Goal: Task Accomplishment & Management: Complete application form

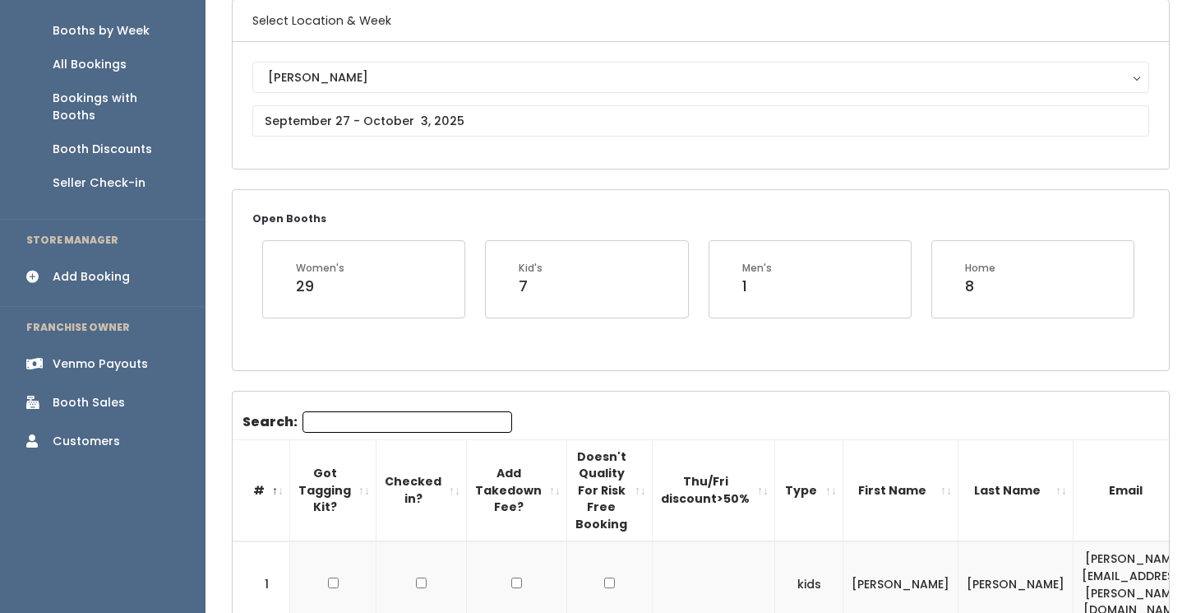
scroll to position [132, 0]
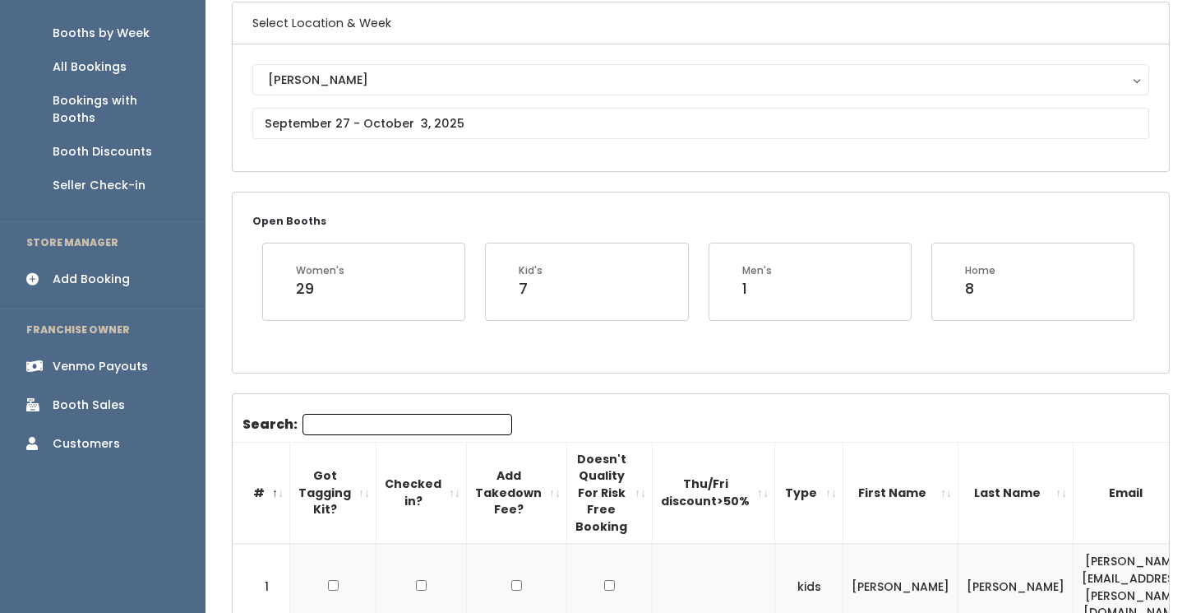
click at [102, 271] on div "Add Booking" at bounding box center [91, 279] width 77 height 17
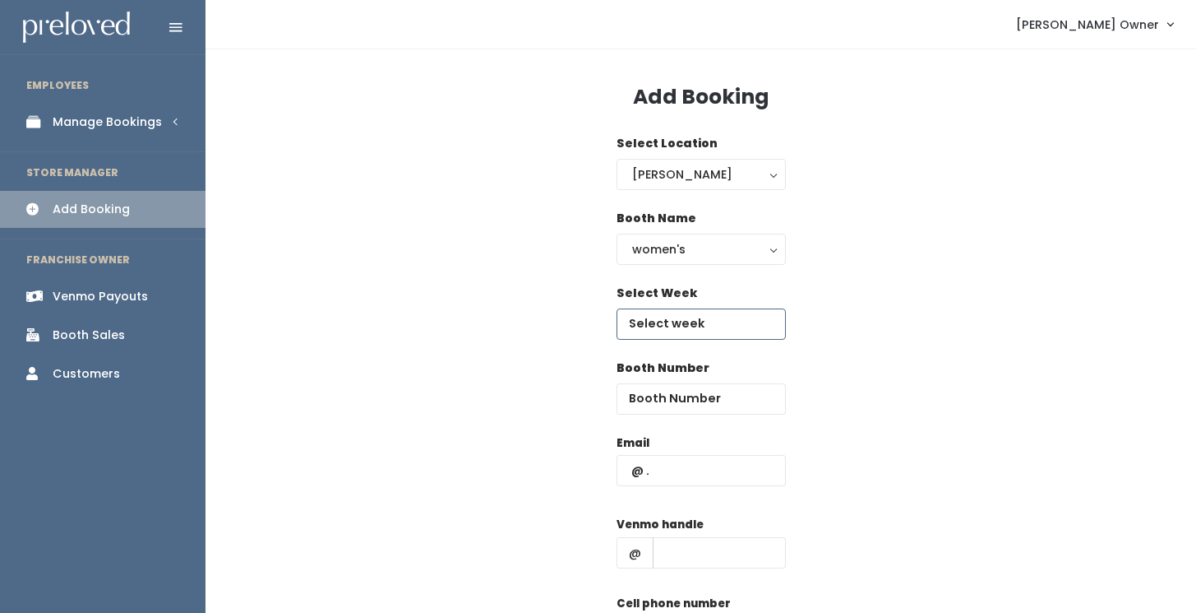
click at [714, 322] on input "text" at bounding box center [701, 323] width 169 height 31
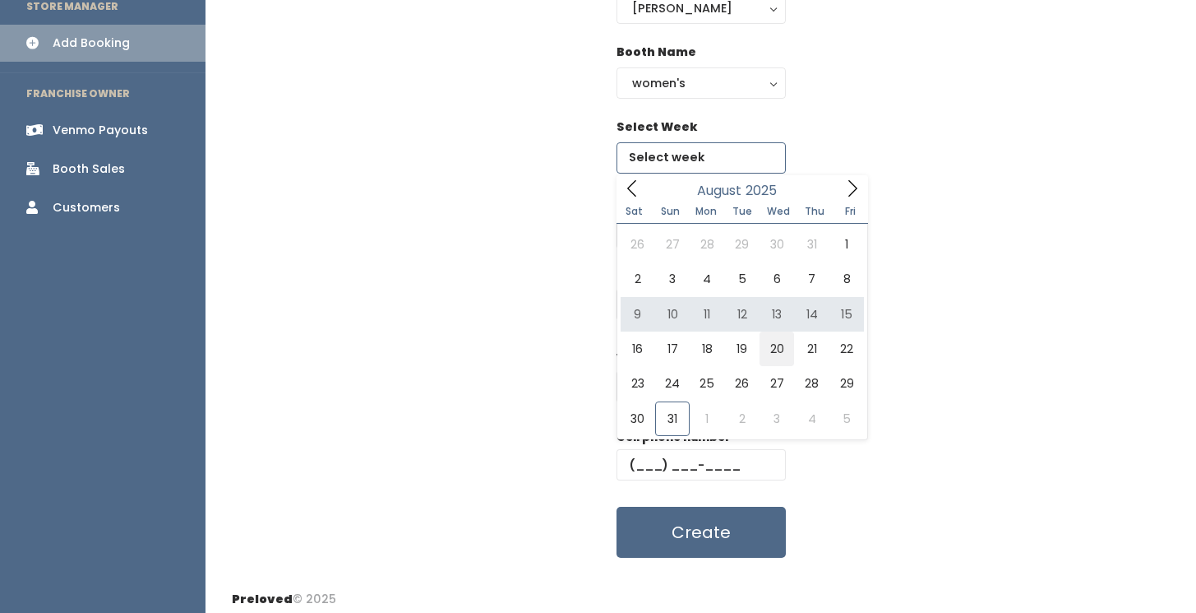
scroll to position [171, 0]
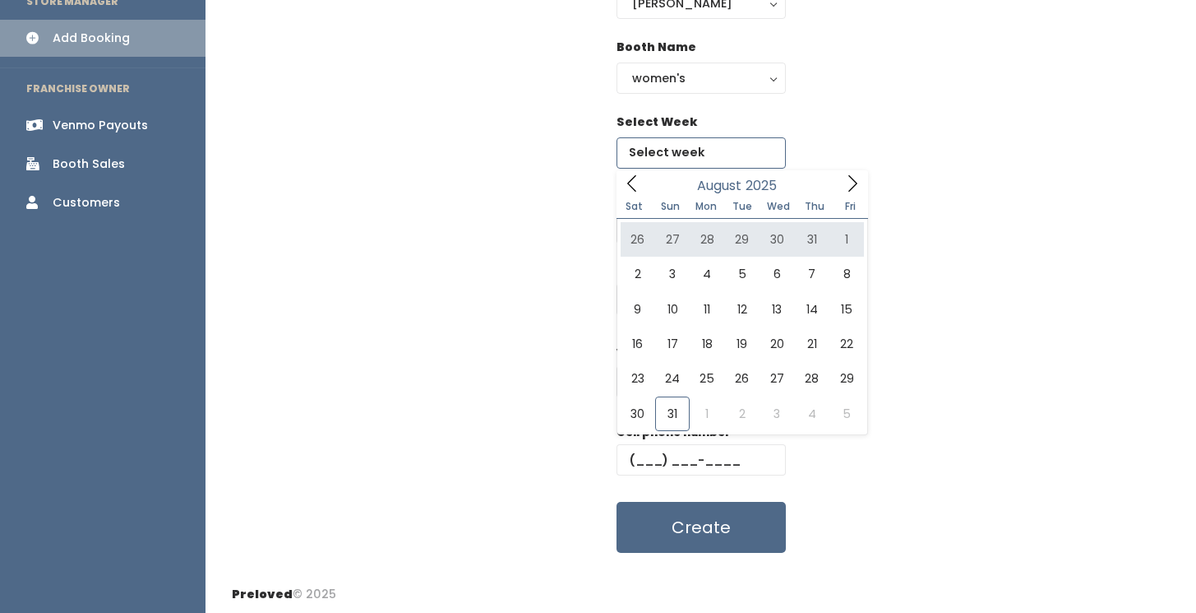
click at [856, 182] on icon at bounding box center [853, 183] width 18 height 18
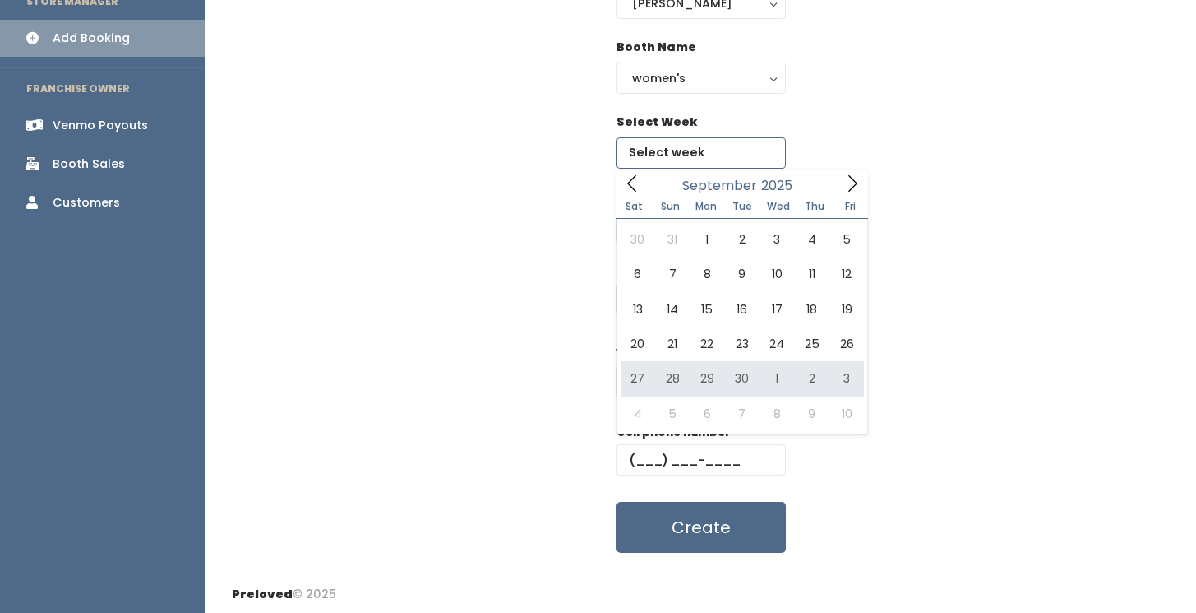
type input "September 27 to October 3"
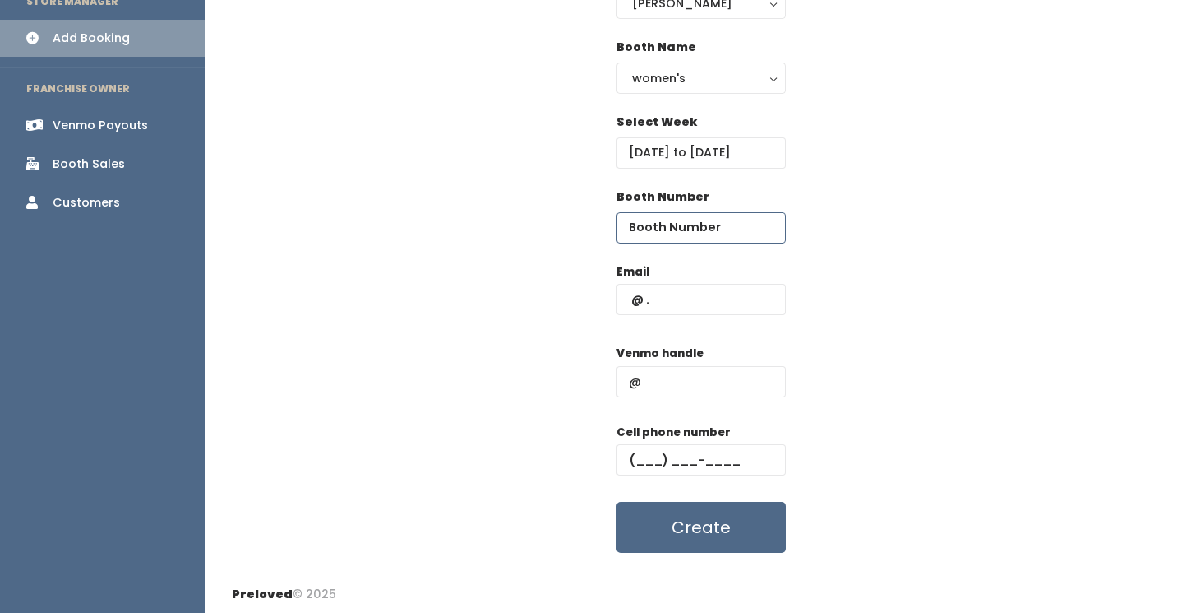
click at [741, 233] on input "number" at bounding box center [701, 227] width 169 height 31
click at [728, 301] on input "text" at bounding box center [701, 299] width 169 height 31
click at [720, 230] on input "number" at bounding box center [701, 227] width 169 height 31
type input "9"
click at [698, 76] on div "women's" at bounding box center [701, 78] width 138 height 18
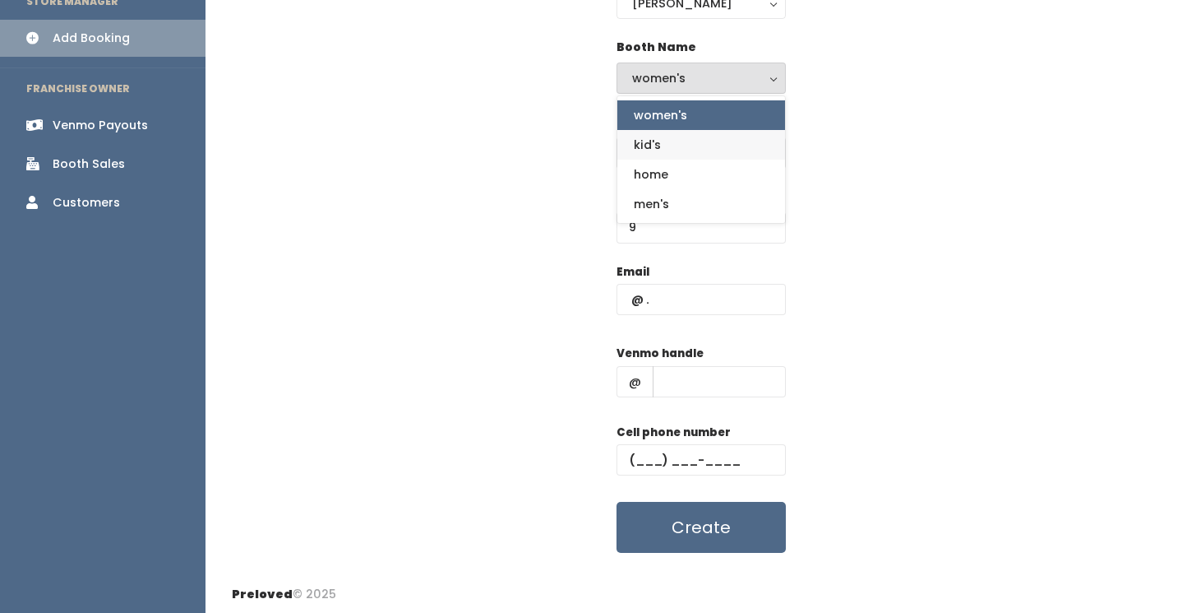
click at [692, 150] on link "kid's" at bounding box center [701, 145] width 168 height 30
select select "kids"
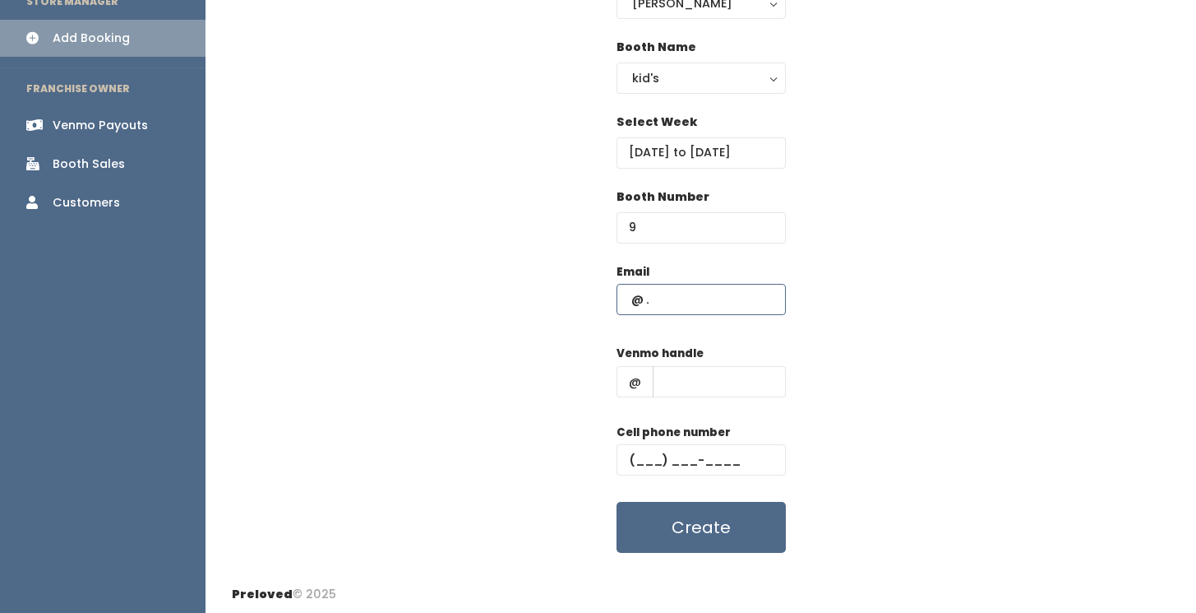
click at [705, 309] on input "text" at bounding box center [701, 299] width 169 height 31
type input "[EMAIL_ADDRESS][DOMAIN_NAME]"
click at [689, 388] on input "text" at bounding box center [719, 381] width 133 height 31
click at [650, 464] on input "text" at bounding box center [701, 459] width 169 height 31
paste input "[PHONE_NUMBER]"
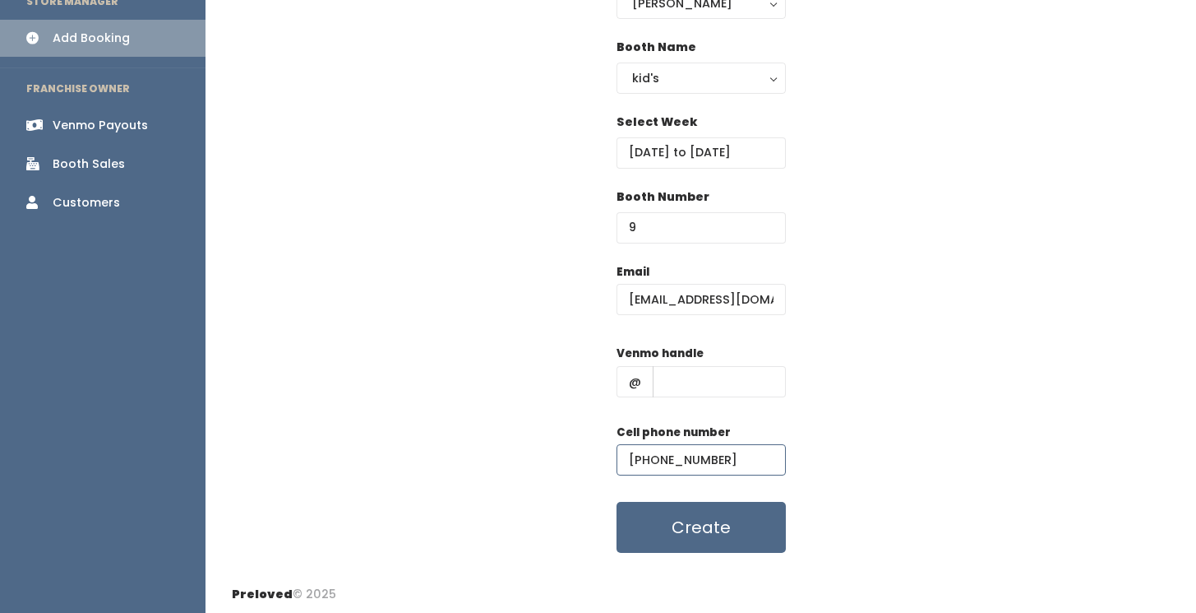
type input "[PHONE_NUMBER]"
click at [709, 372] on input "text" at bounding box center [719, 381] width 133 height 31
paste input "[PERSON_NAME]-4"
type input "[PERSON_NAME]-4"
click at [898, 408] on div "Email jesswuyan@gmail.com Venmo handle @ jessica-yan-4 Cell phone number (801) …" at bounding box center [701, 408] width 938 height 290
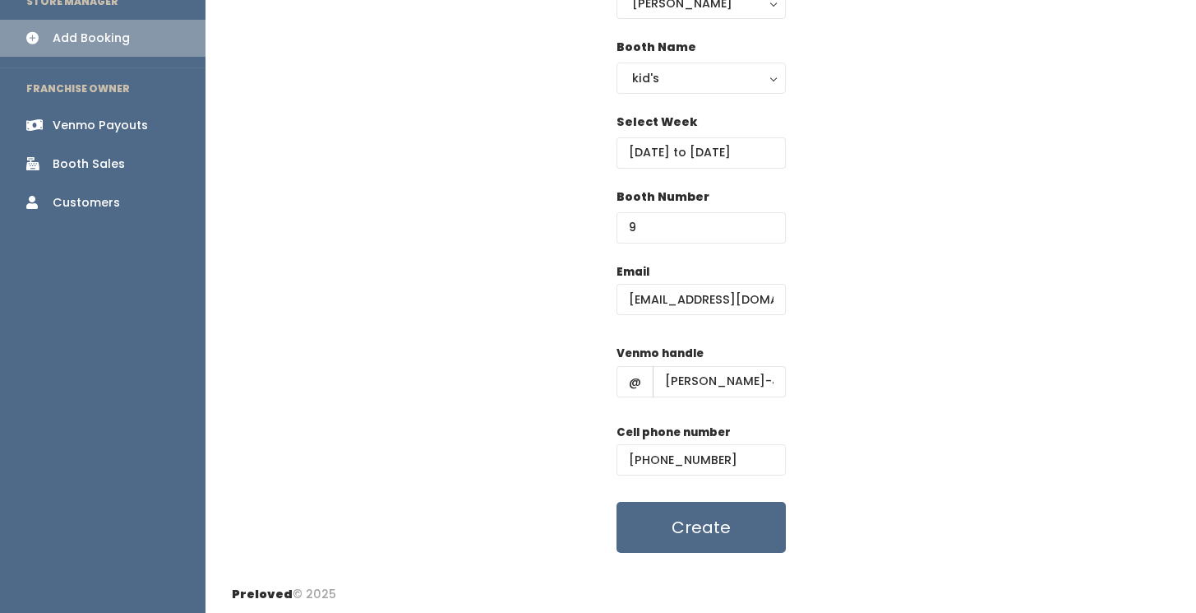
scroll to position [174, 0]
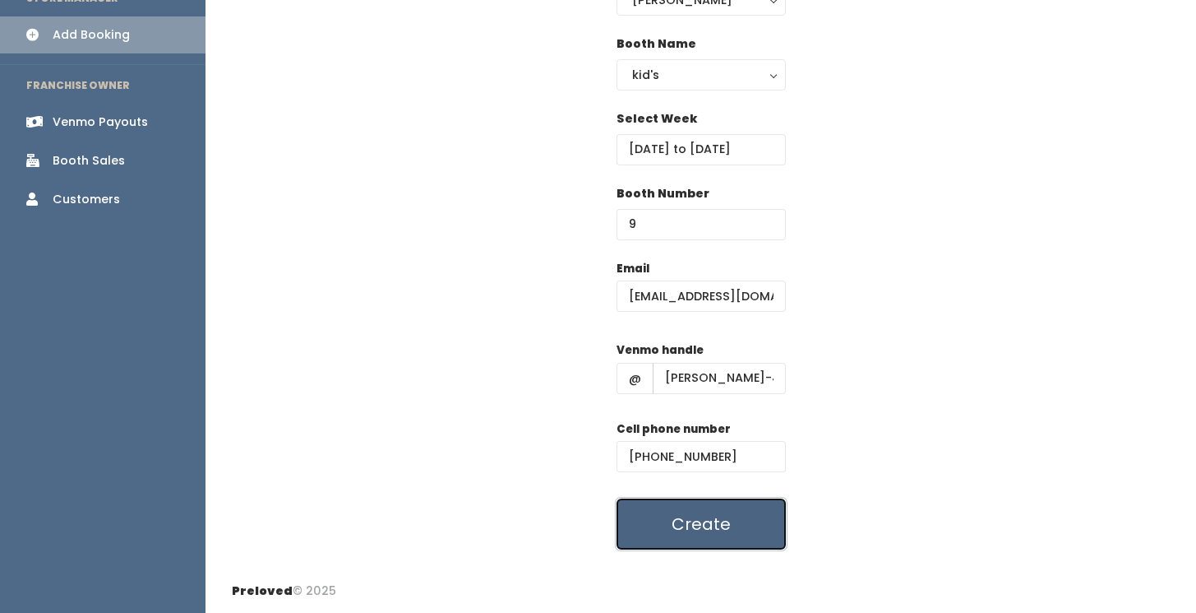
click at [724, 535] on button "Create" at bounding box center [701, 523] width 169 height 51
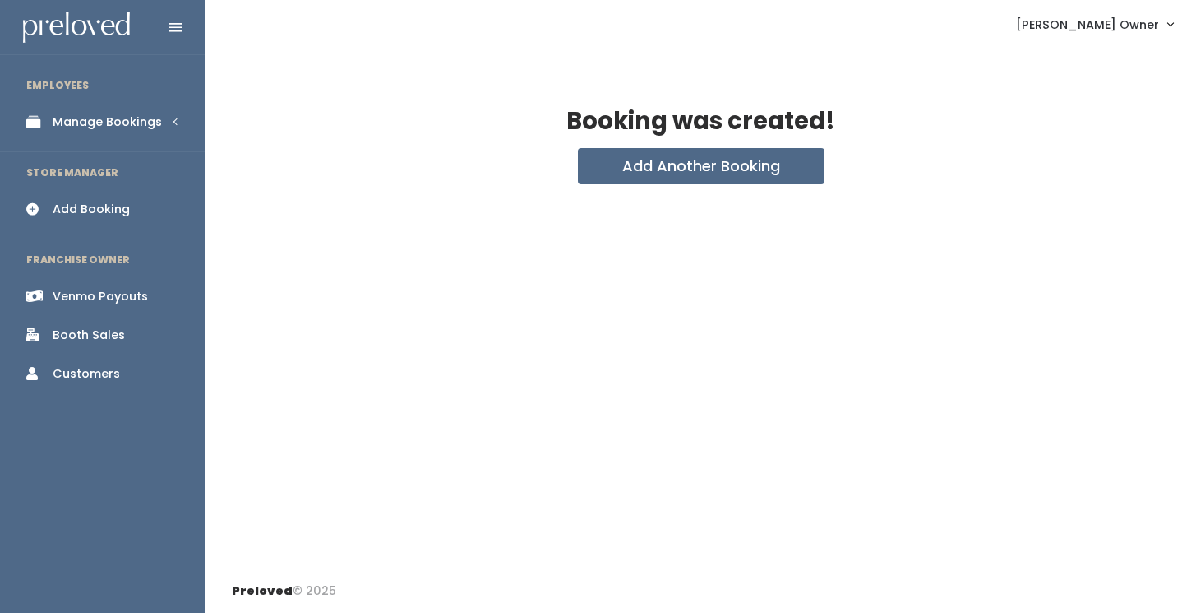
click at [115, 126] on div "Manage Bookings" at bounding box center [107, 121] width 109 height 17
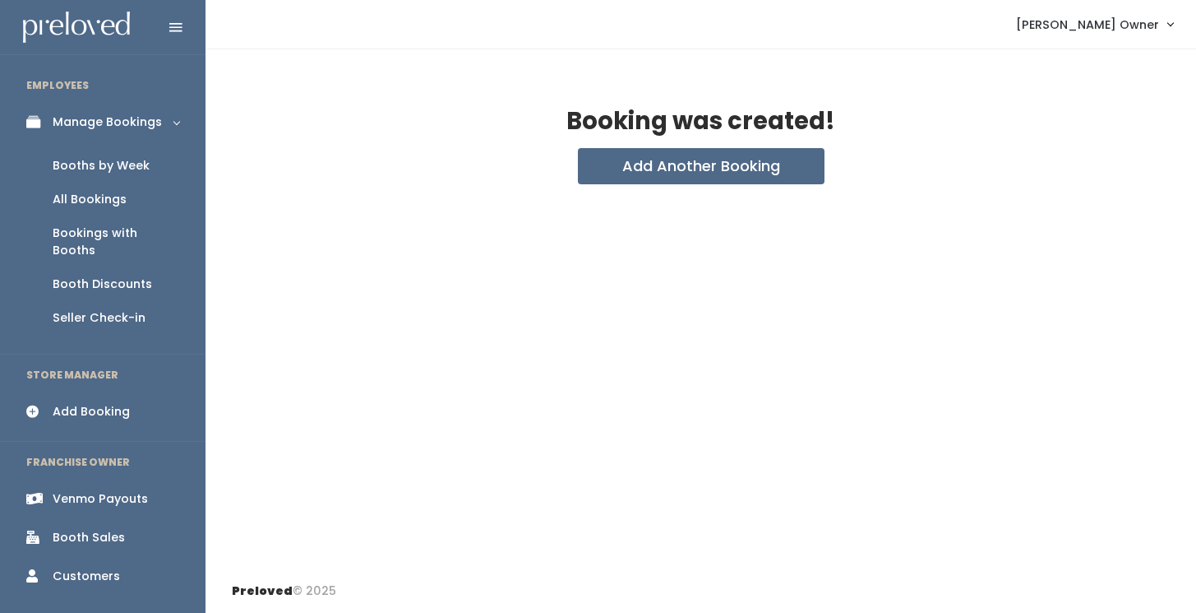
click at [117, 171] on div "Booths by Week" at bounding box center [101, 165] width 97 height 17
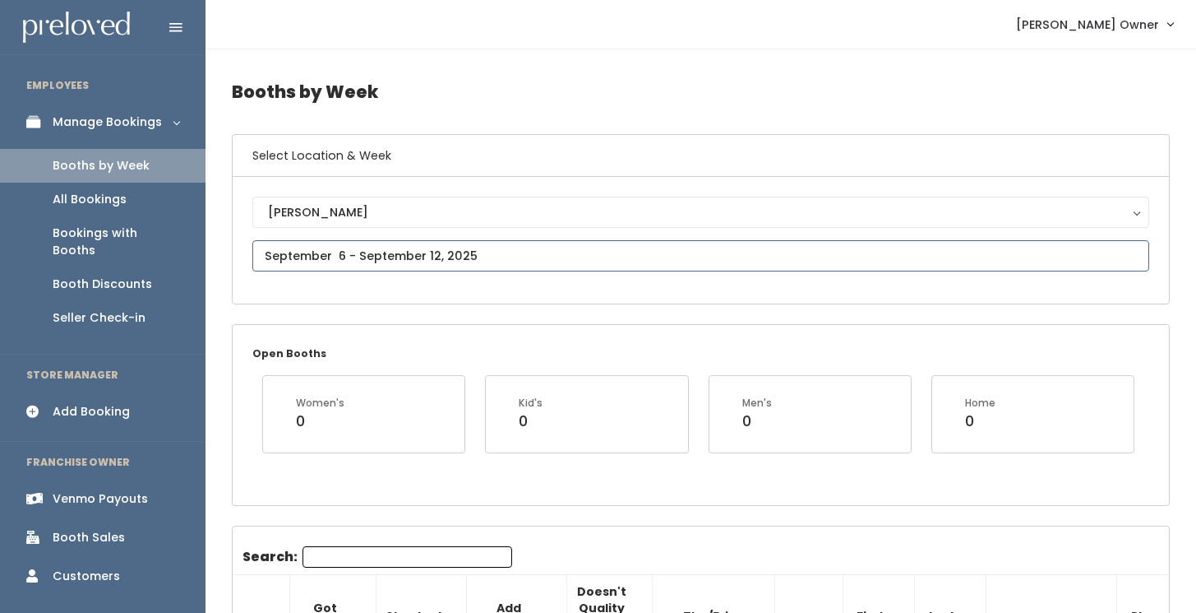
click at [345, 258] on input "text" at bounding box center [700, 255] width 897 height 31
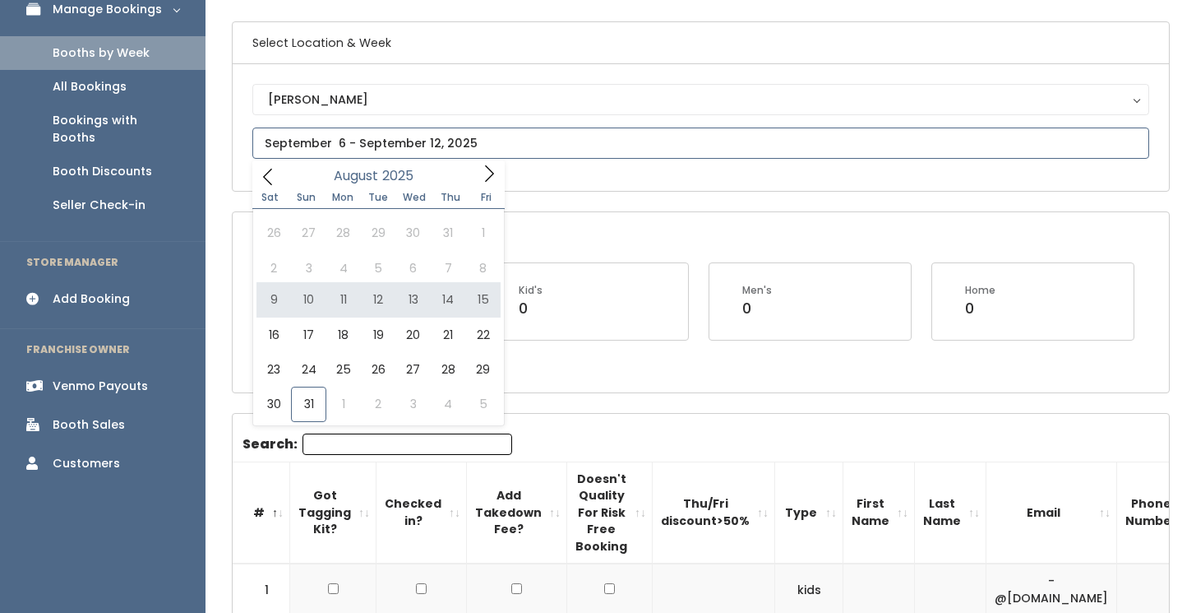
scroll to position [113, 0]
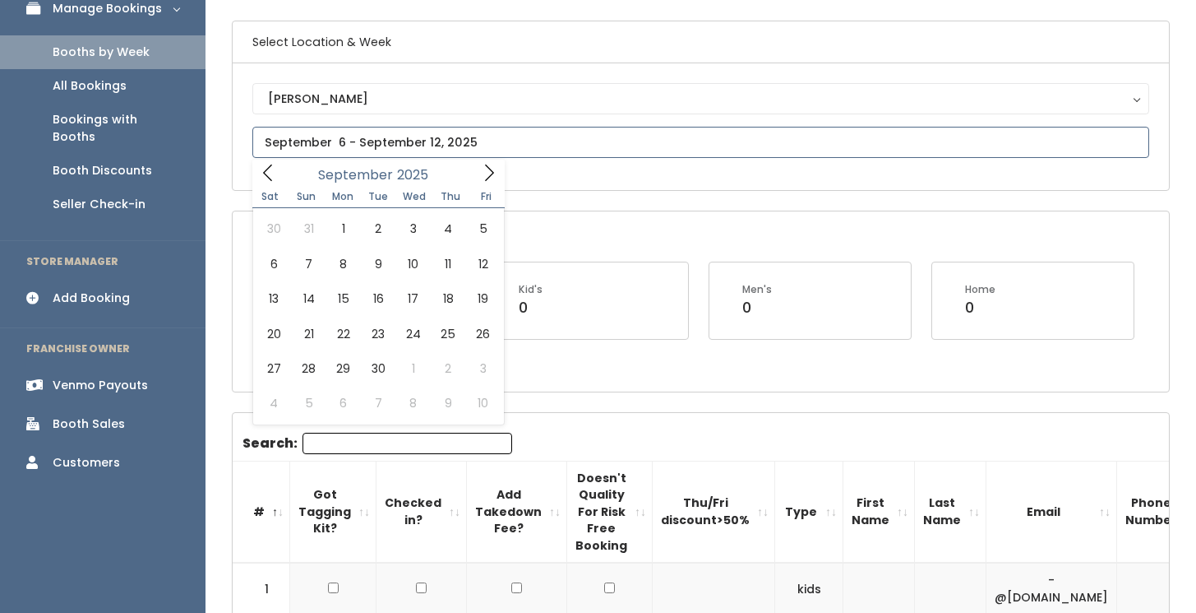
click at [495, 175] on icon at bounding box center [489, 173] width 18 height 18
type input "September 27 to October 3"
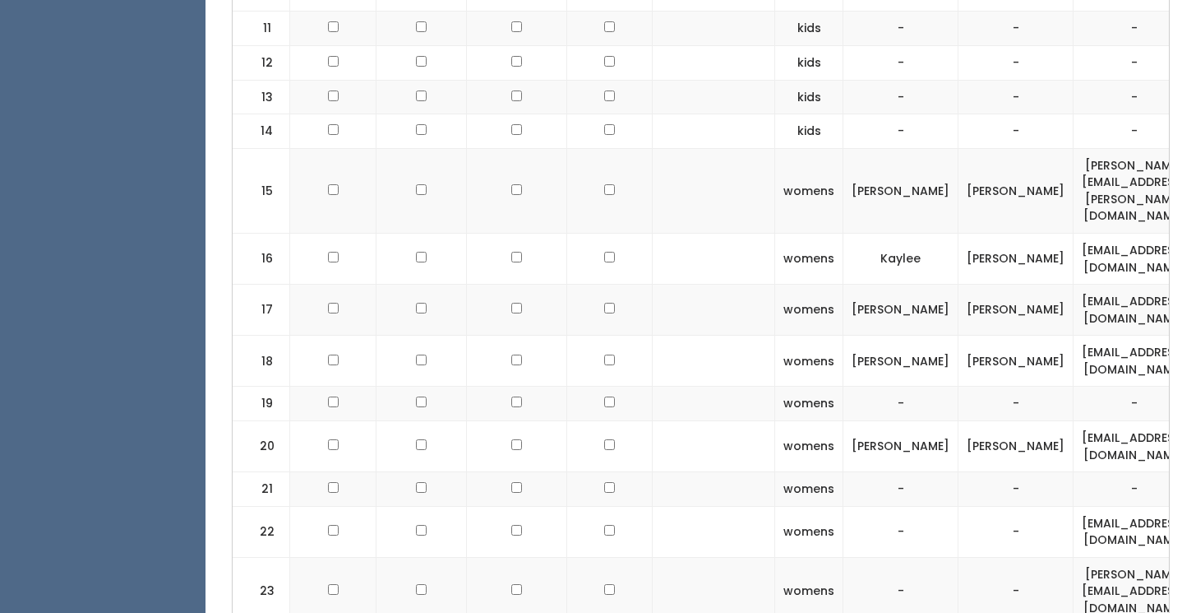
scroll to position [1243, 0]
